Goal: Task Accomplishment & Management: Complete application form

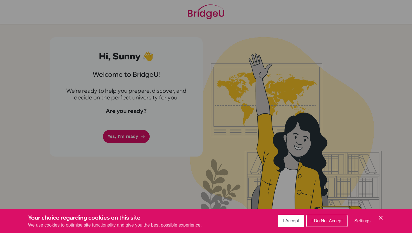
click at [295, 219] on span "I Accept" at bounding box center [291, 220] width 16 height 5
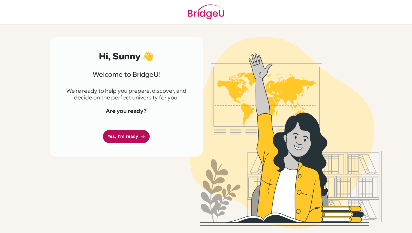
click at [140, 136] on icon at bounding box center [142, 136] width 4 height 4
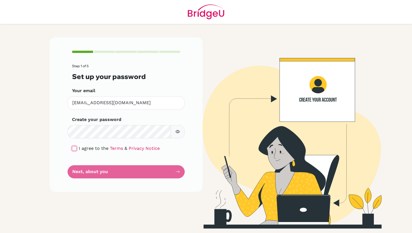
click at [73, 149] on input "checkbox" at bounding box center [74, 148] width 4 height 4
checkbox input "true"
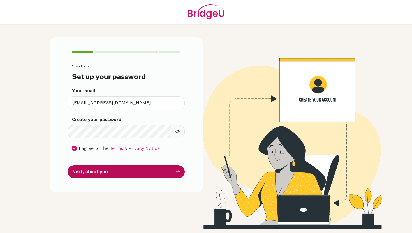
click at [93, 172] on button "Next, about you" at bounding box center [125, 171] width 117 height 13
